Goal: Task Accomplishment & Management: Use online tool/utility

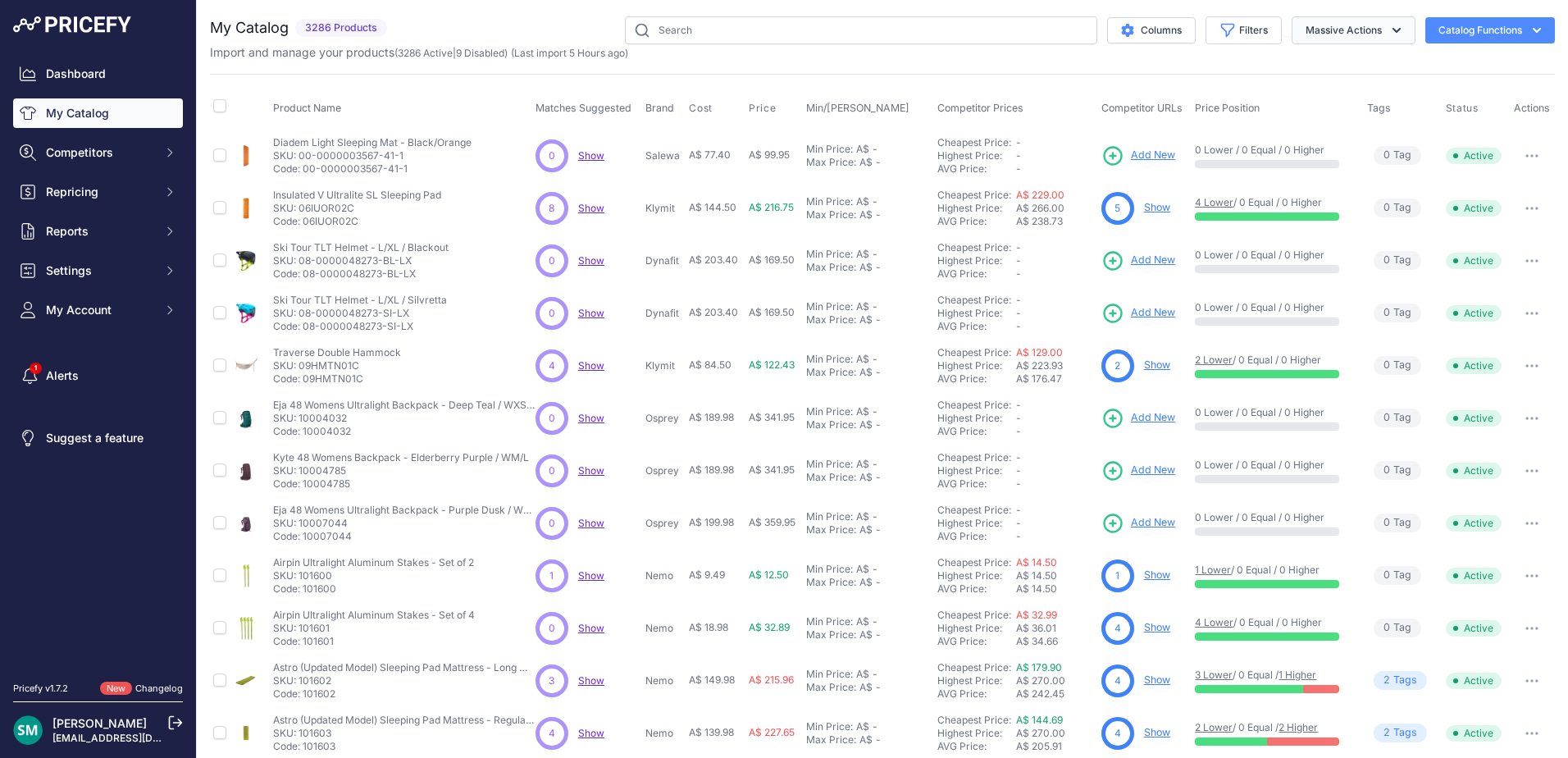
drag, startPoint x: 1273, startPoint y: 40, endPoint x: 1293, endPoint y: 43, distance: 20.2
click at [1282, 40] on div "Massive Actions" at bounding box center [1349, 30] width 134 height 28
drag, startPoint x: 1305, startPoint y: 37, endPoint x: 1319, endPoint y: 50, distance: 19.1
click at [1307, 37] on button "Massive Actions" at bounding box center [1354, 30] width 124 height 28
click at [98, 191] on span "Repricing" at bounding box center [100, 191] width 108 height 16
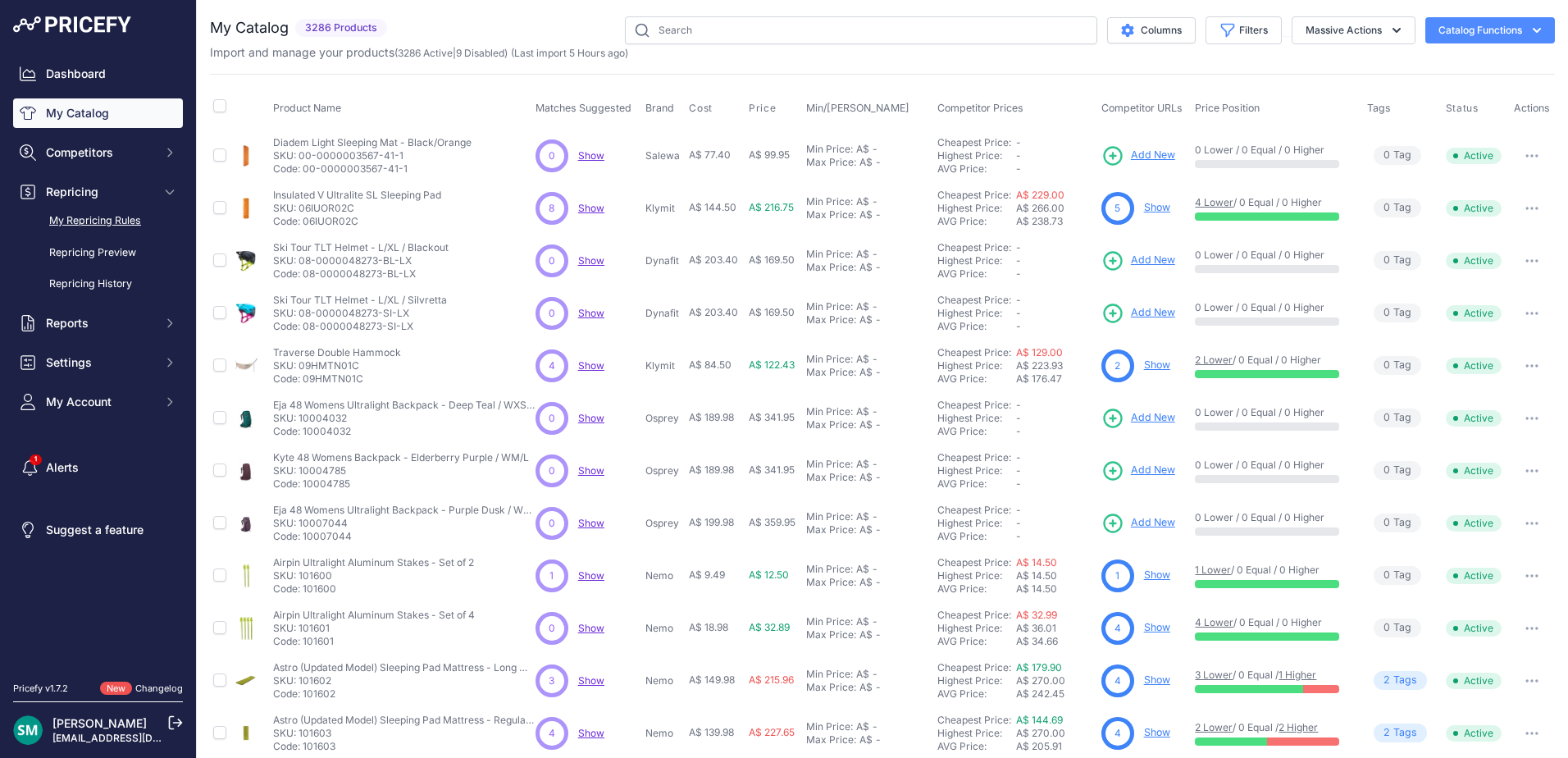
click at [82, 225] on link "My Repricing Rules" at bounding box center [97, 221] width 170 height 29
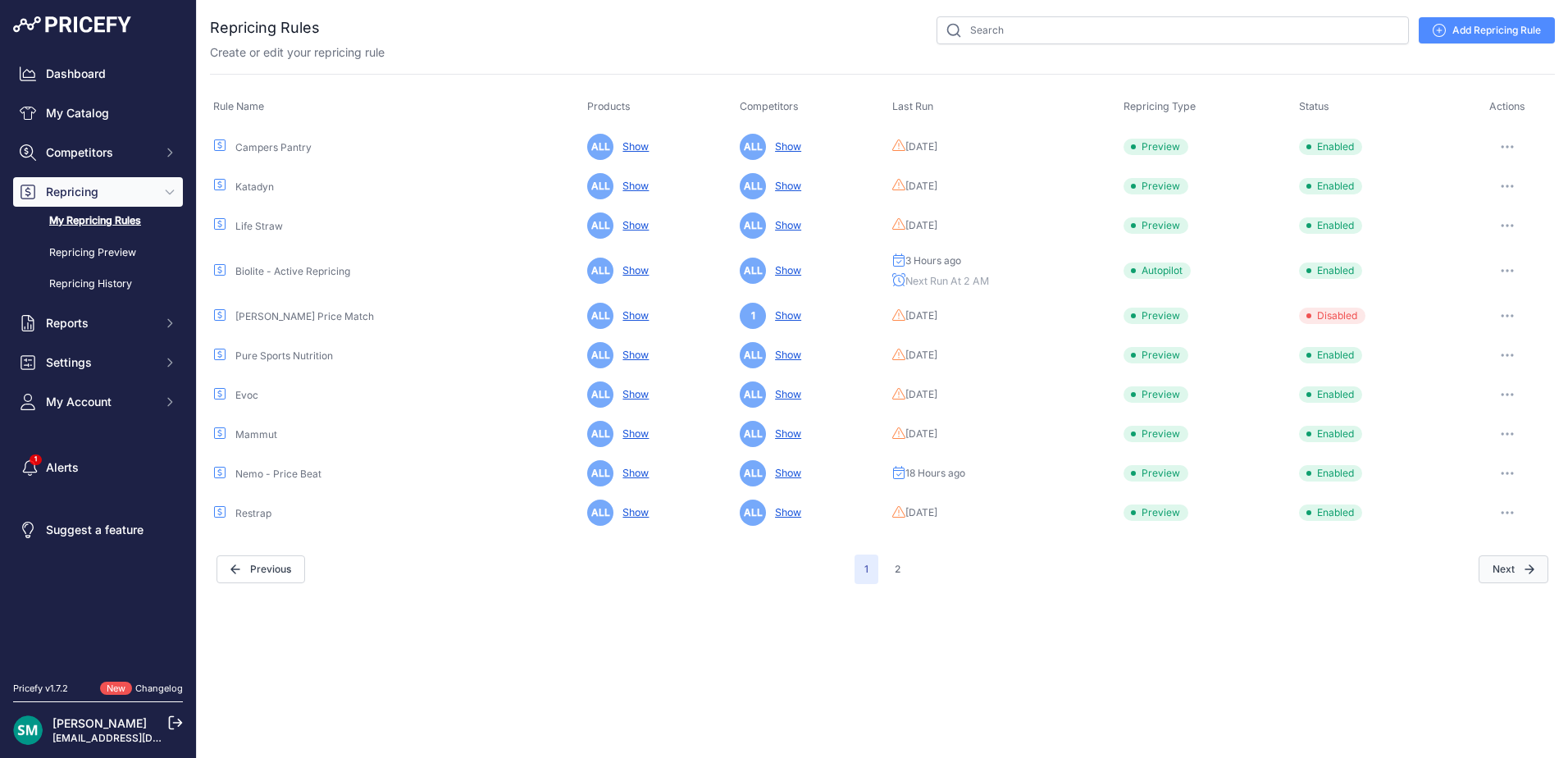
click at [1497, 578] on button "Next" at bounding box center [1514, 569] width 70 height 28
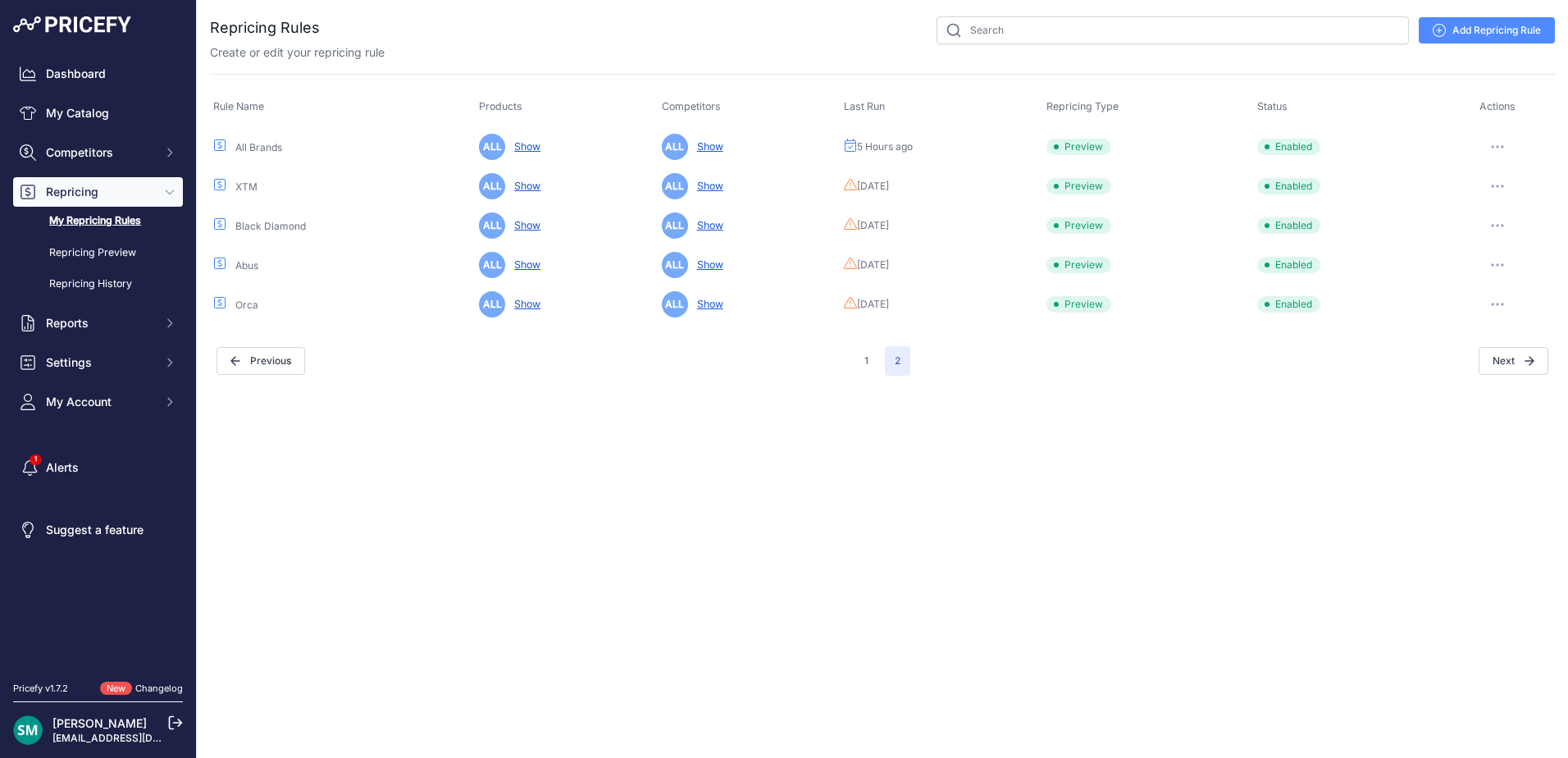
click at [1501, 149] on button "button" at bounding box center [1498, 147] width 32 height 23
click at [1502, 202] on button "Run Preview" at bounding box center [1499, 207] width 105 height 26
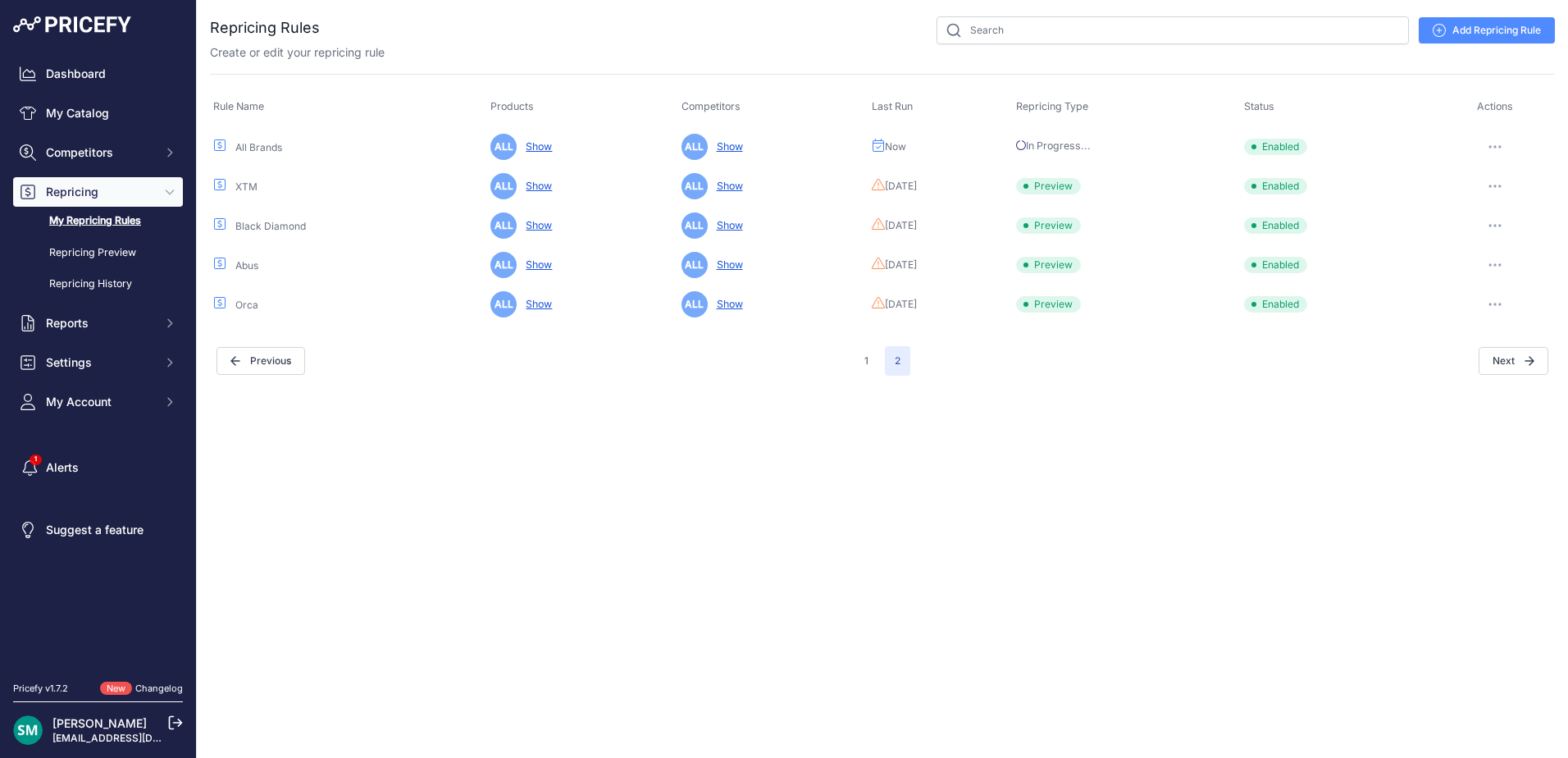
drag, startPoint x: 1103, startPoint y: 544, endPoint x: 1115, endPoint y: 566, distance: 25.1
click at [1103, 544] on div "Close You are not connected to the internet." at bounding box center [883, 379] width 1372 height 758
click at [112, 257] on link "Repricing Preview" at bounding box center [97, 254] width 170 height 29
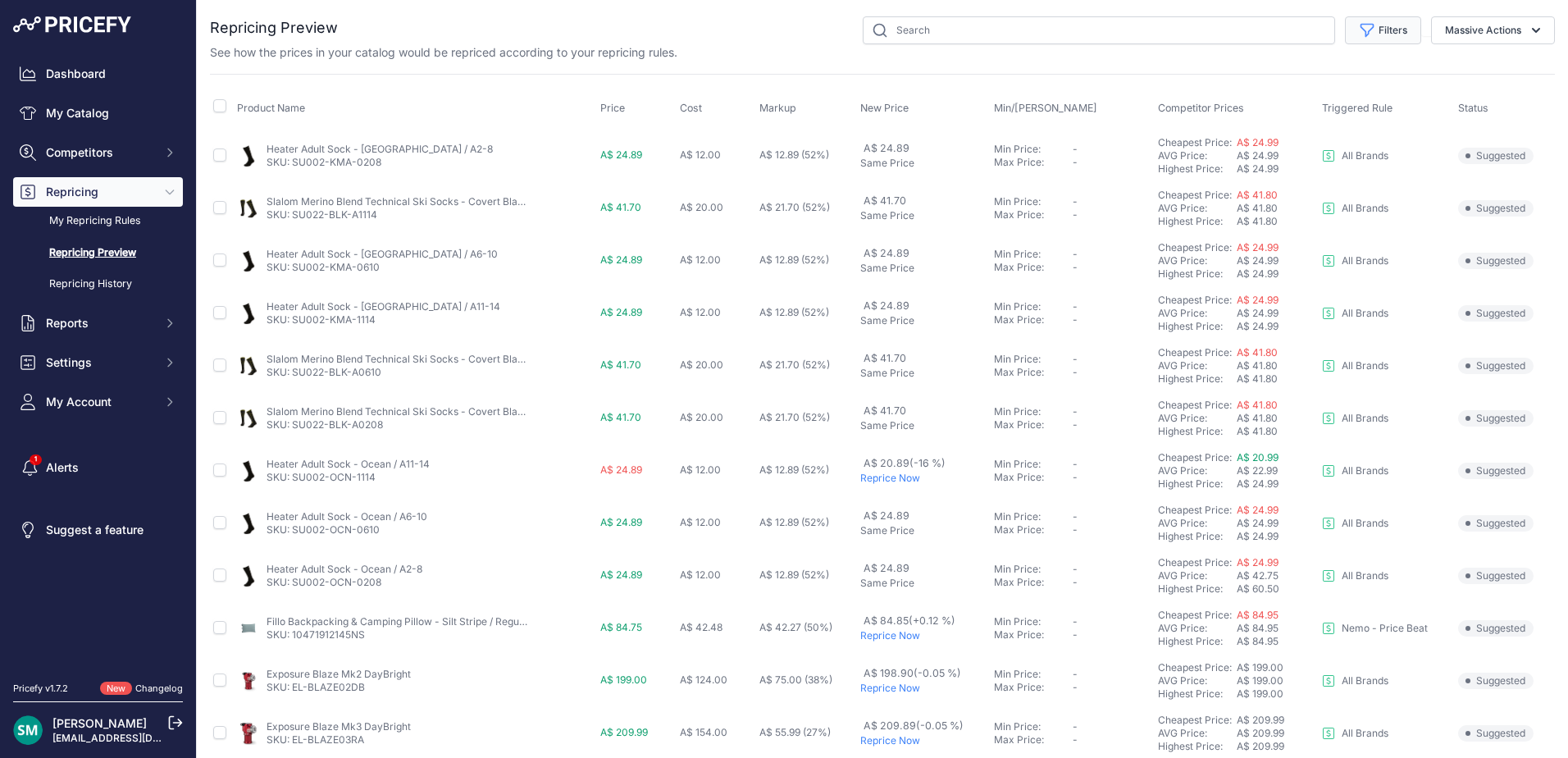
click at [1390, 29] on button "Filters" at bounding box center [1383, 30] width 76 height 28
click at [1356, 96] on select "Select an option Orca Abus Black Diamond XTM All Brands Restrap Nemo - Price Be…" at bounding box center [1329, 94] width 158 height 28
select select "9333"
click at [1250, 80] on select "Select an option Orca Abus Black Diamond XTM All Brands Restrap Nemo - Price Be…" at bounding box center [1329, 94] width 158 height 28
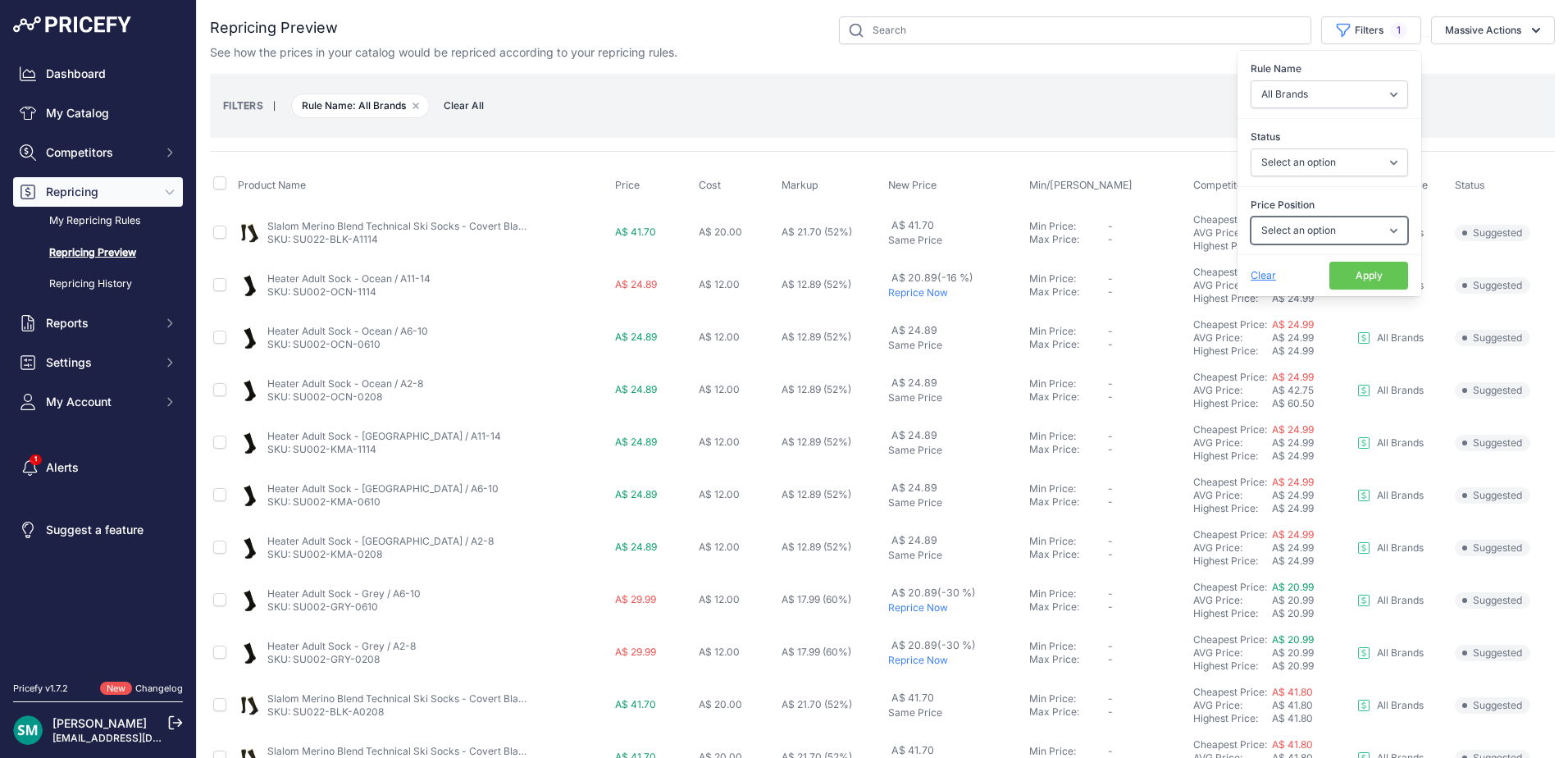
click at [1349, 230] on select "Select an option I am higher Same price I am lower" at bounding box center [1329, 230] width 158 height 28
select select "1"
click at [1250, 217] on select "Select an option I am higher Same price I am lower" at bounding box center [1329, 230] width 158 height 28
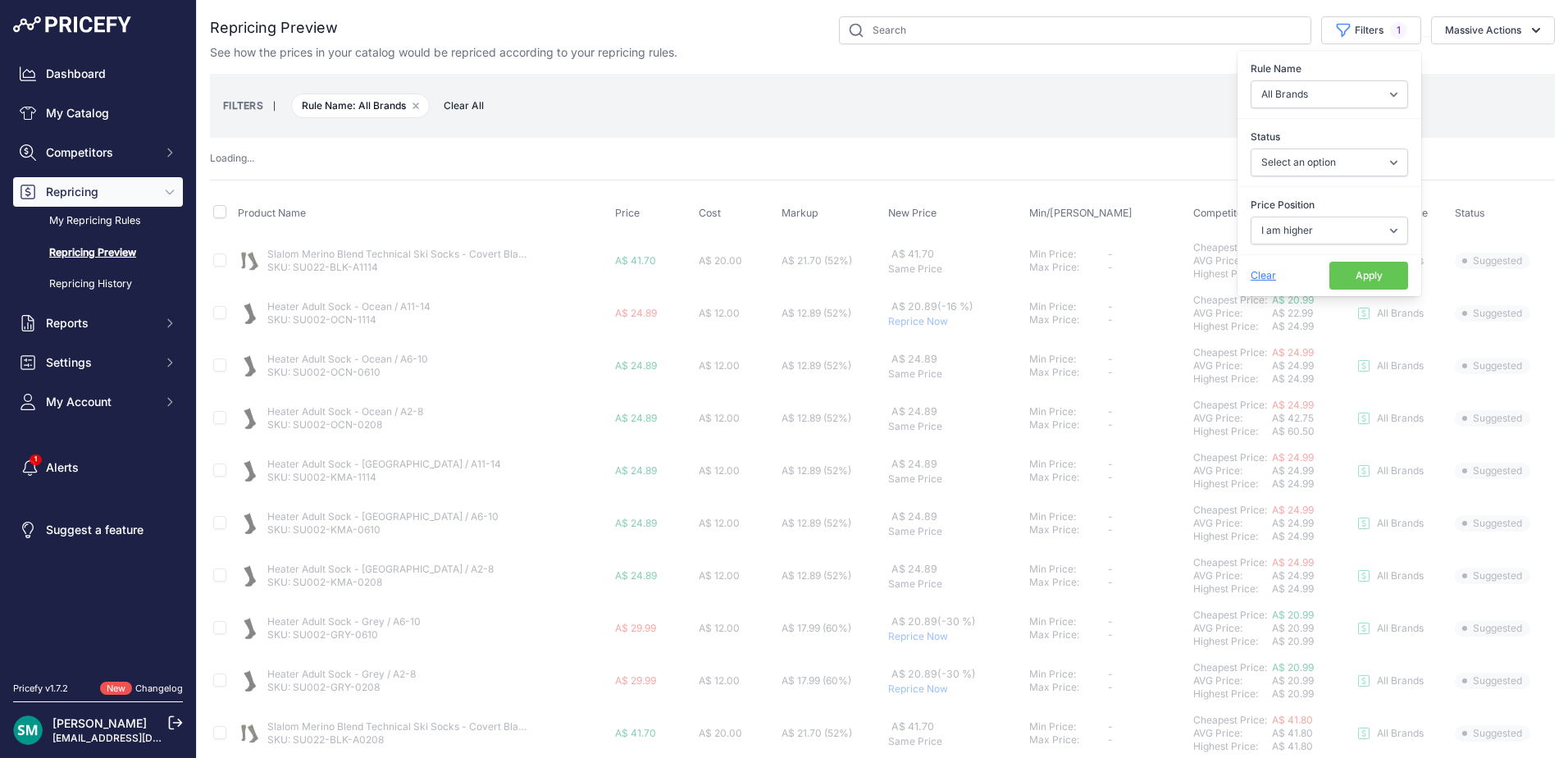
click at [1349, 268] on button "Apply" at bounding box center [1369, 276] width 79 height 28
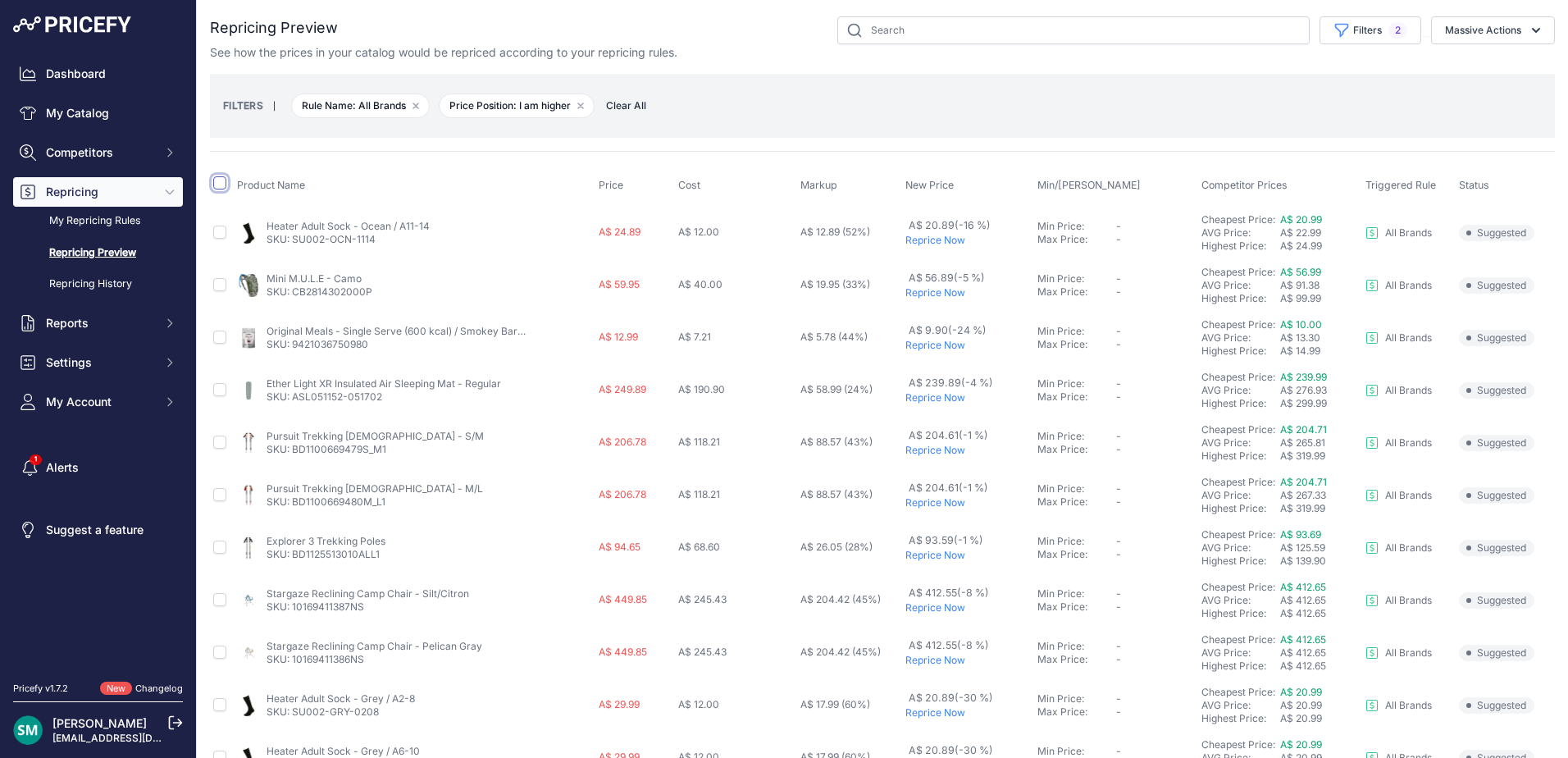
click at [217, 188] on input "checkbox" at bounding box center [219, 183] width 13 height 13
checkbox input "true"
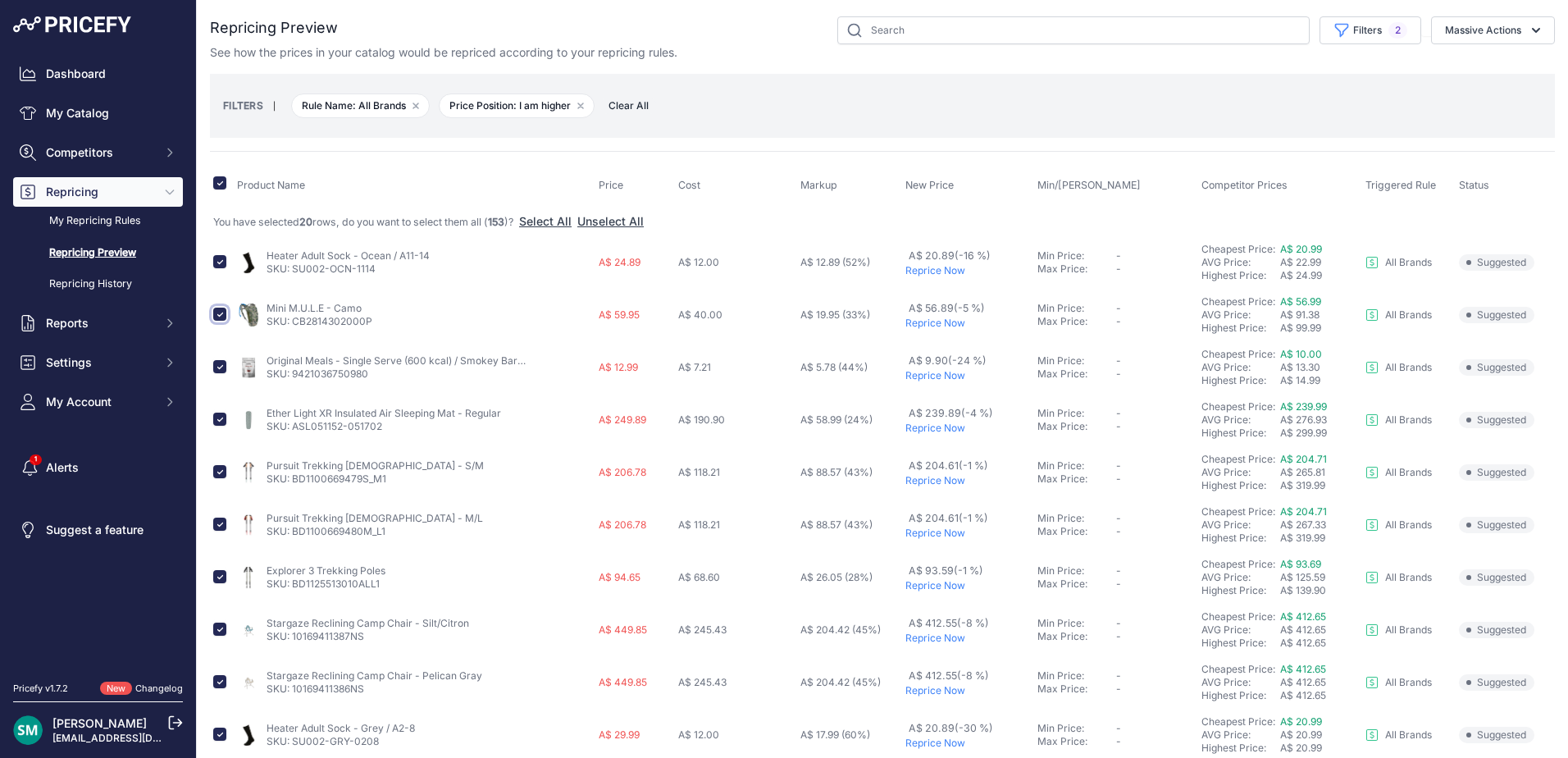
click at [223, 314] on input "checkbox" at bounding box center [219, 313] width 13 height 13
checkbox input "false"
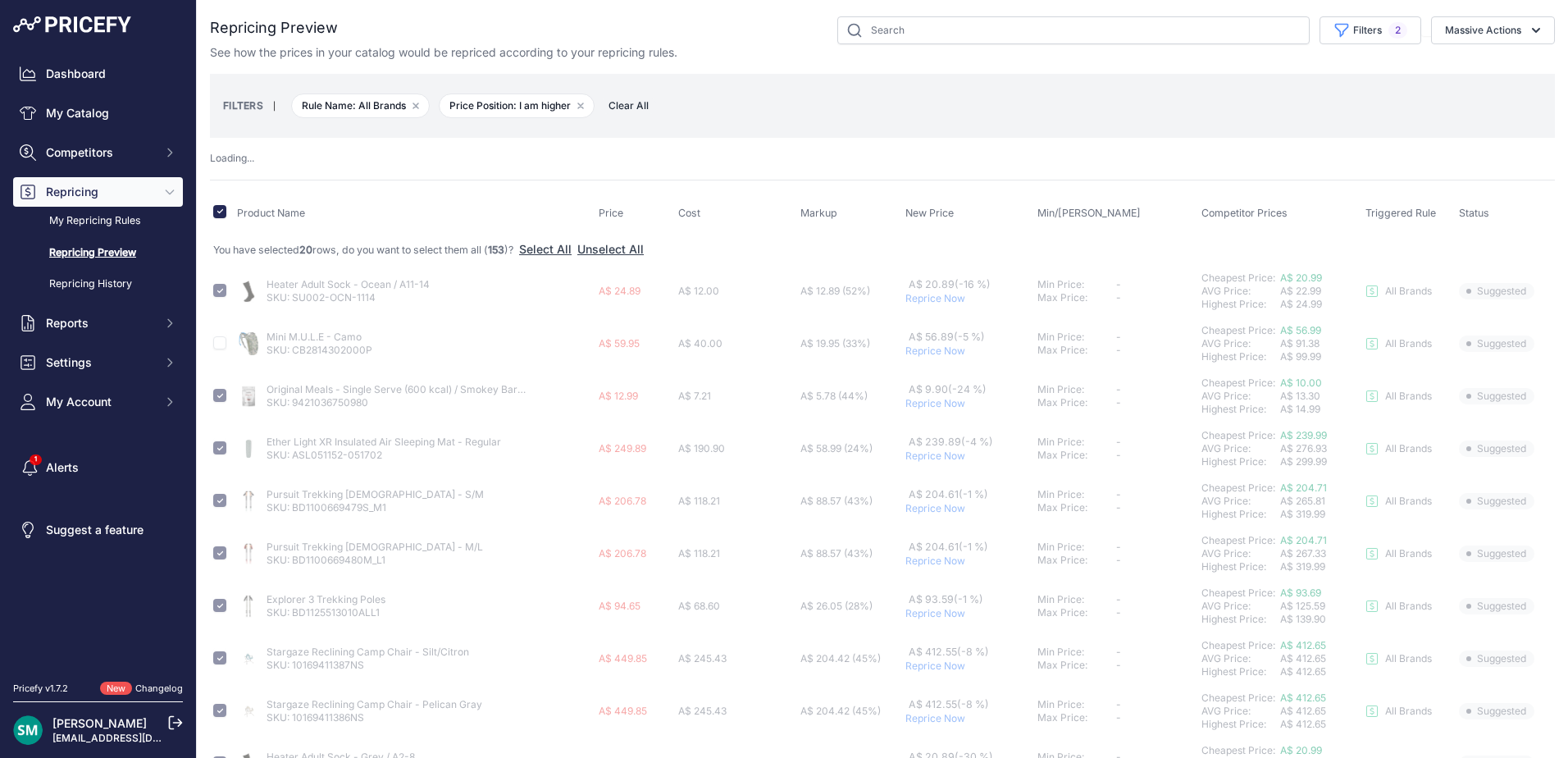
checkbox input "false"
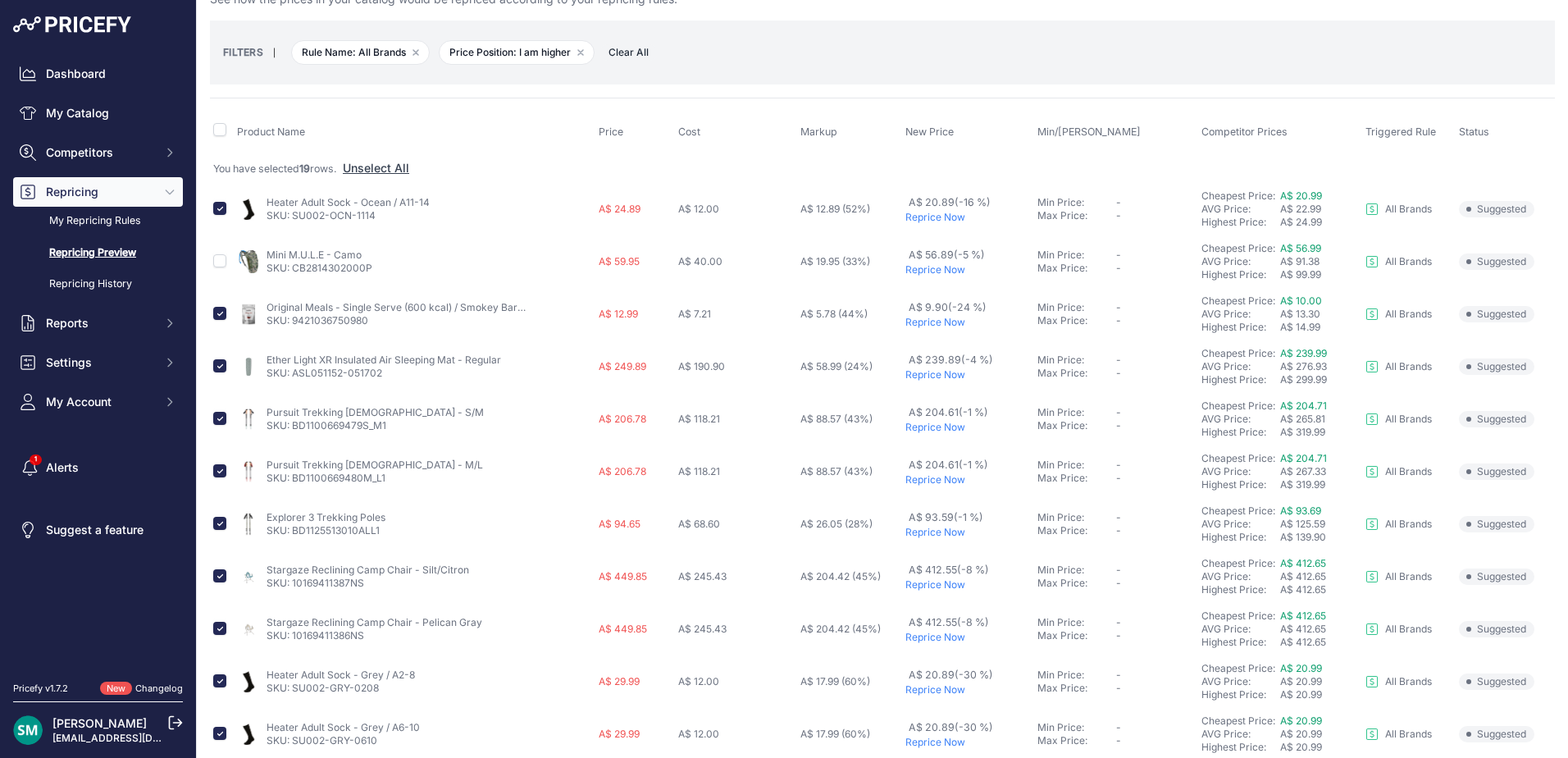
scroll to position [82, 0]
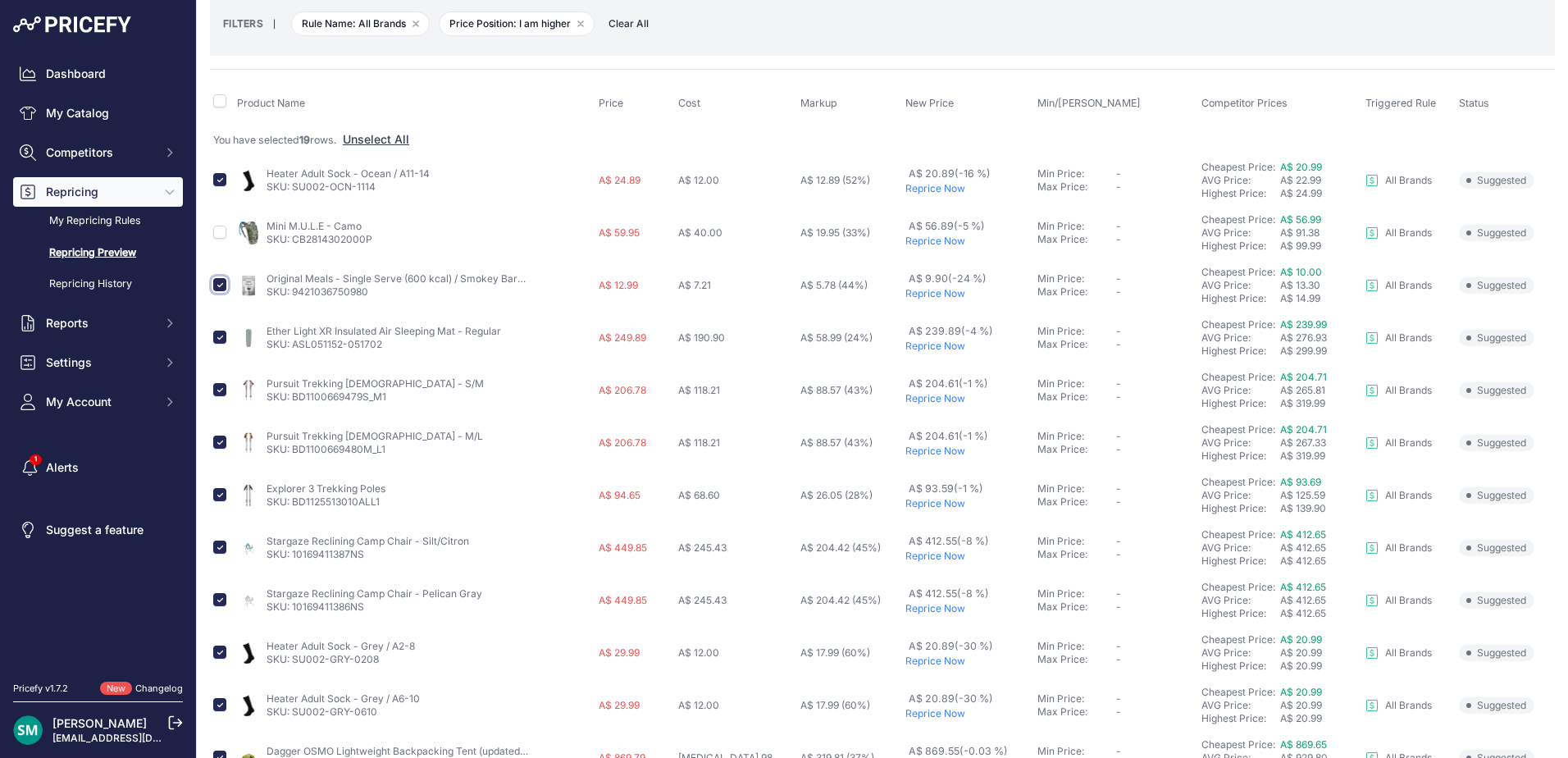
click at [221, 281] on input "checkbox" at bounding box center [219, 284] width 13 height 13
checkbox input "false"
click at [221, 335] on input "checkbox" at bounding box center [219, 336] width 13 height 13
checkbox input "false"
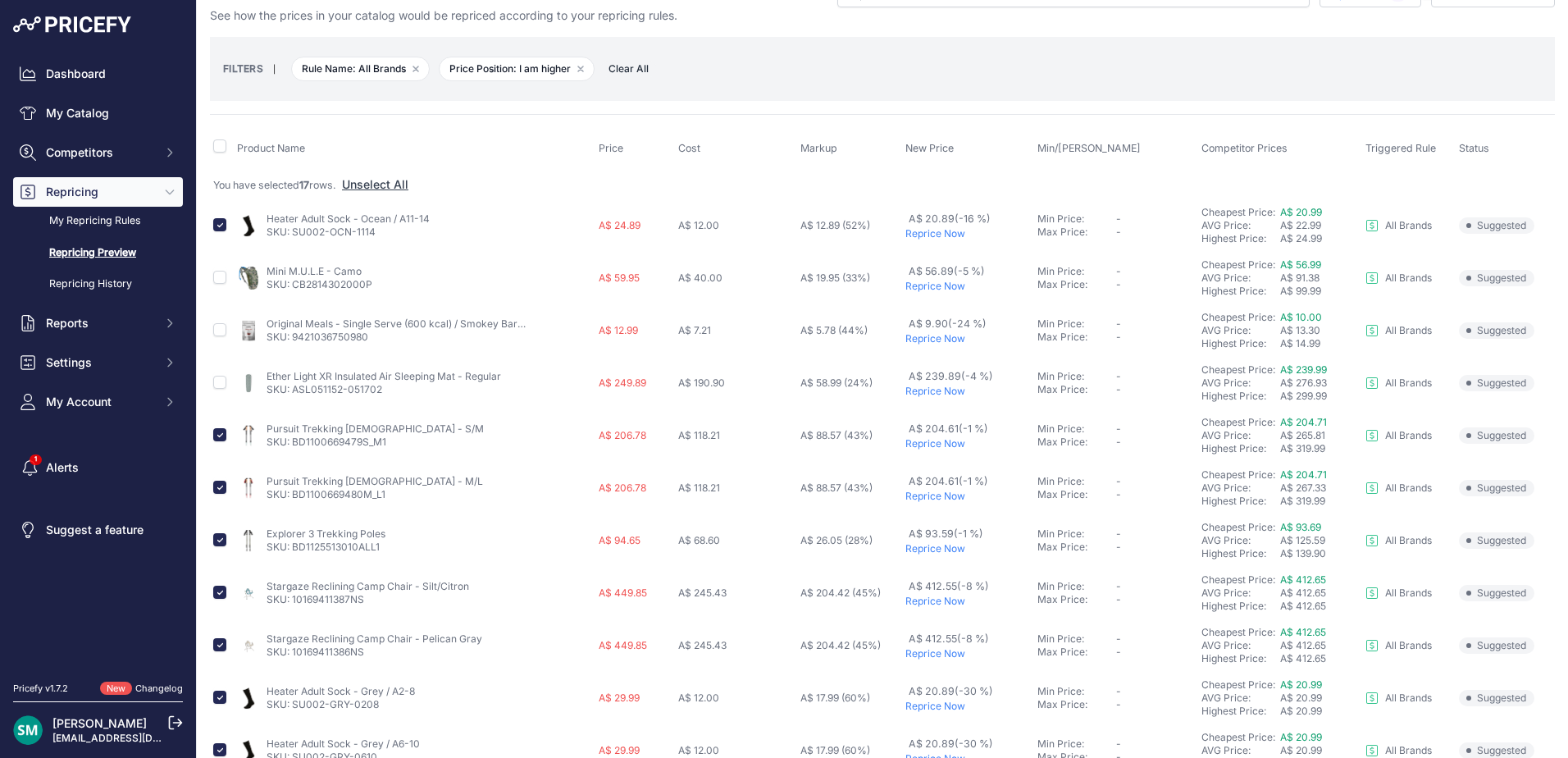
scroll to position [0, 0]
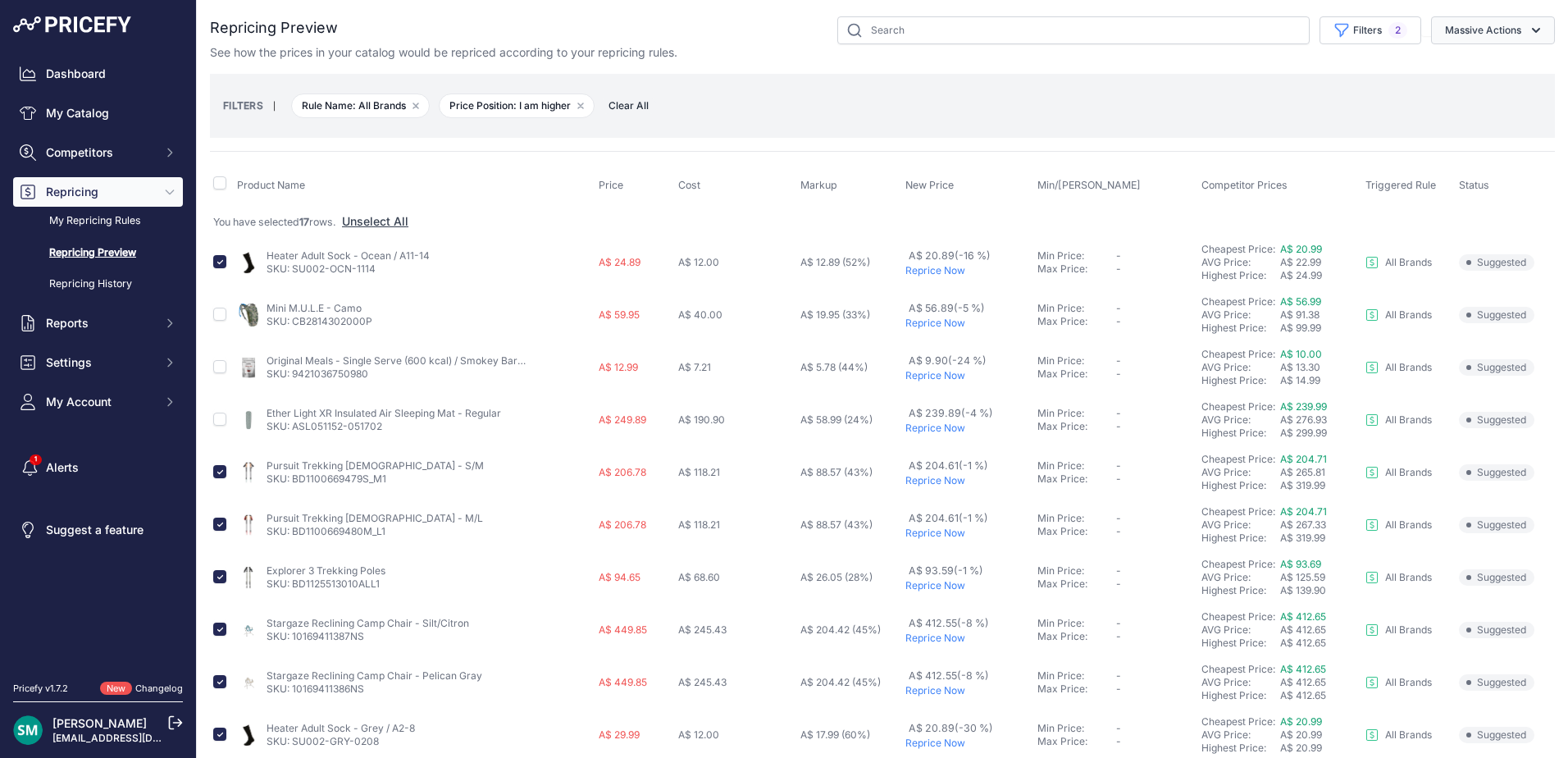
click at [1487, 28] on button "Massive Actions" at bounding box center [1493, 30] width 124 height 28
drag, startPoint x: 1500, startPoint y: 60, endPoint x: 1500, endPoint y: 84, distance: 24.0
click at [1501, 60] on button "Reprice Now" at bounding box center [1489, 68] width 131 height 30
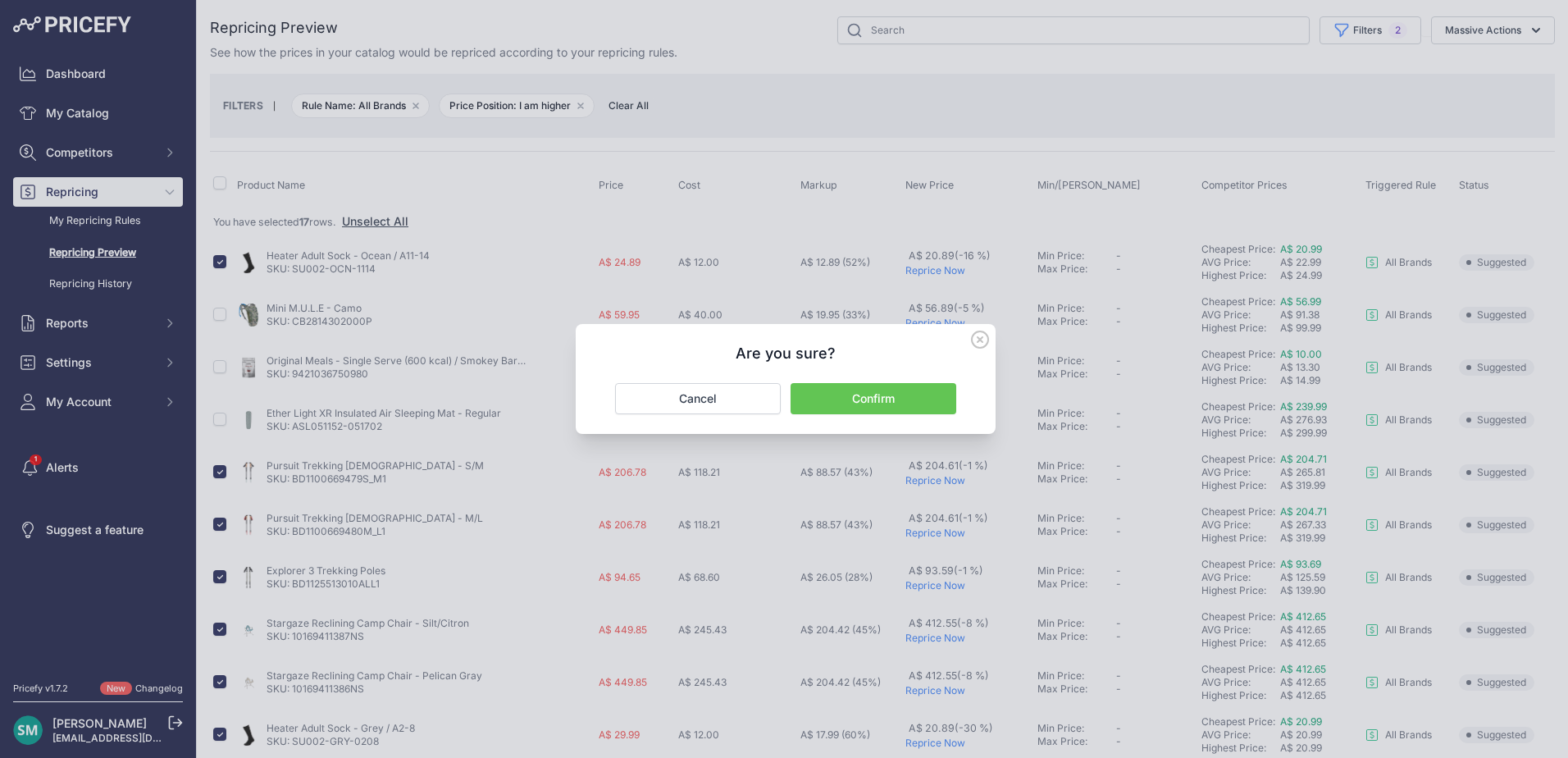
click at [893, 401] on button "Confirm" at bounding box center [873, 399] width 166 height 32
